Goal: Browse casually

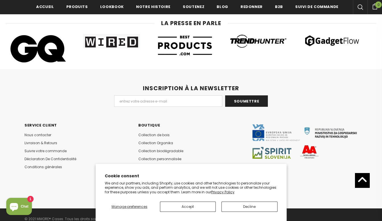
scroll to position [2846, 0]
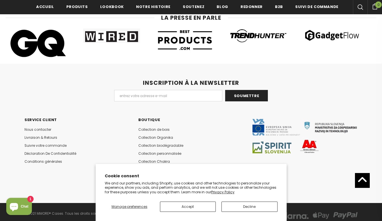
click at [191, 187] on p "We and our partners, including Shopify, use cookies and other technologies to p…" at bounding box center [191, 187] width 173 height 13
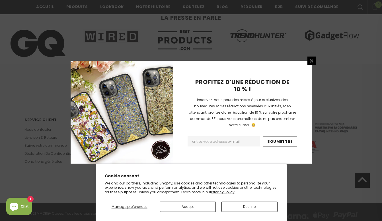
scroll to position [961, 0]
